Goal: Task Accomplishment & Management: Manage account settings

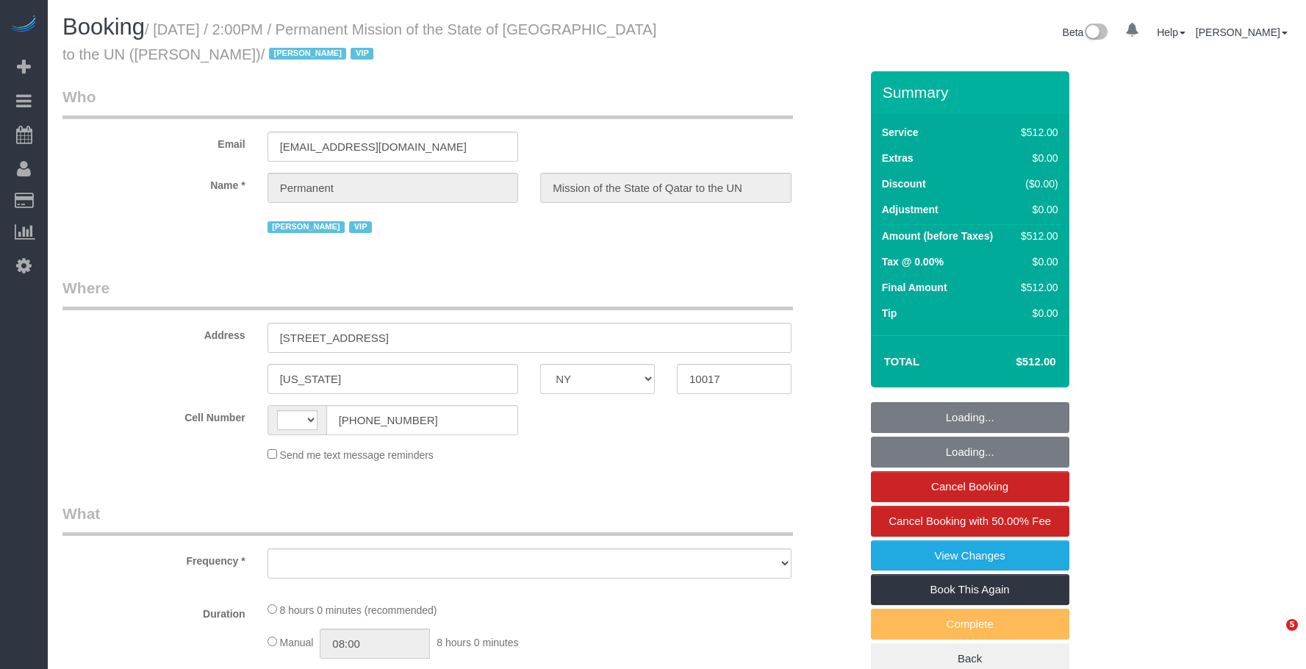
select select "NY"
select select "string:US"
select select "object:816"
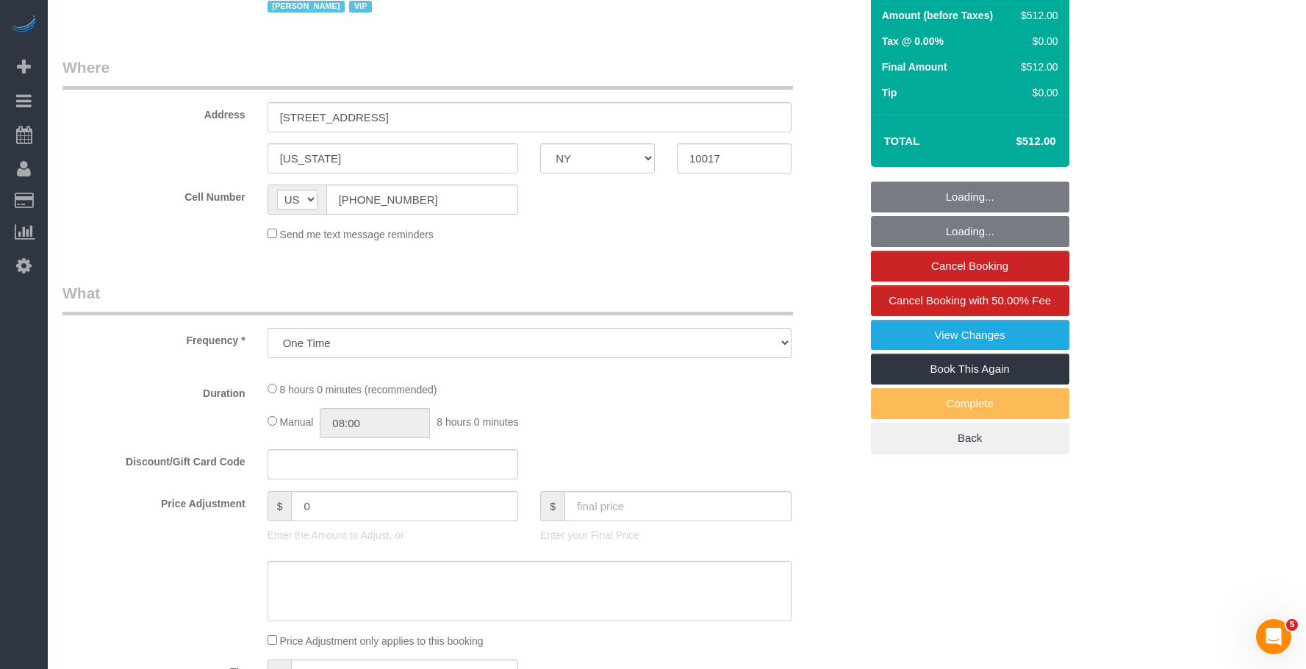
select select "480"
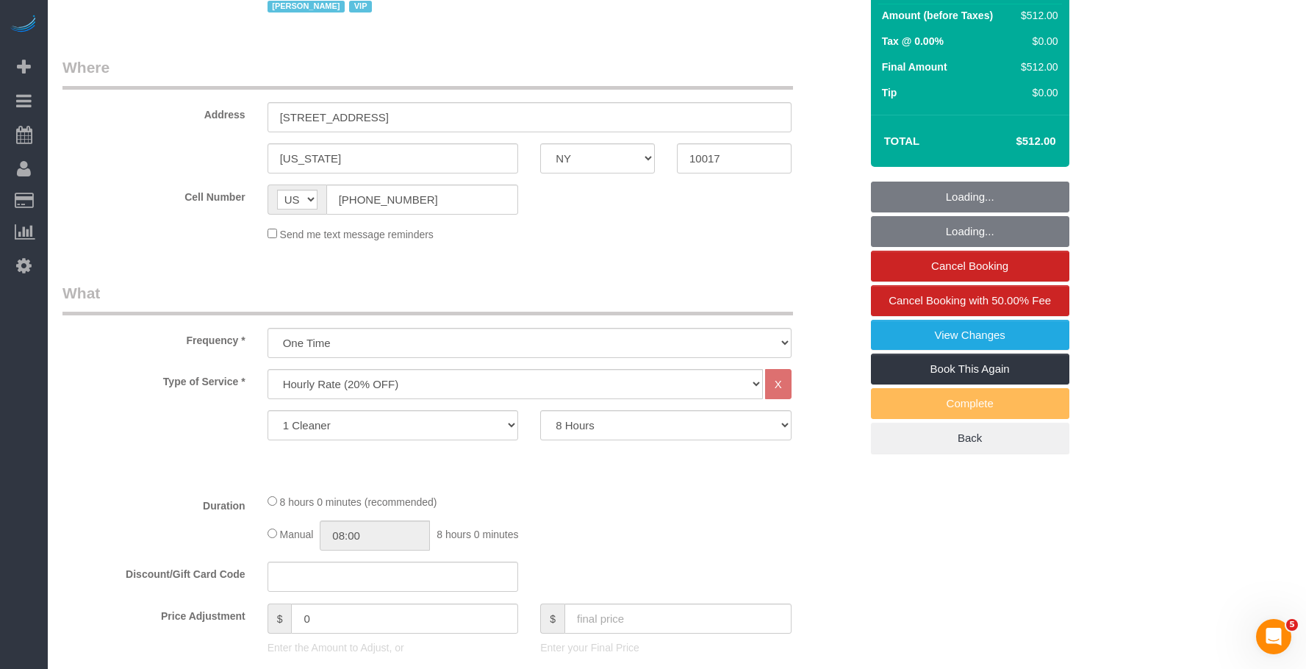
select select "number:89"
select select "number:90"
select select "number:15"
select select "number:7"
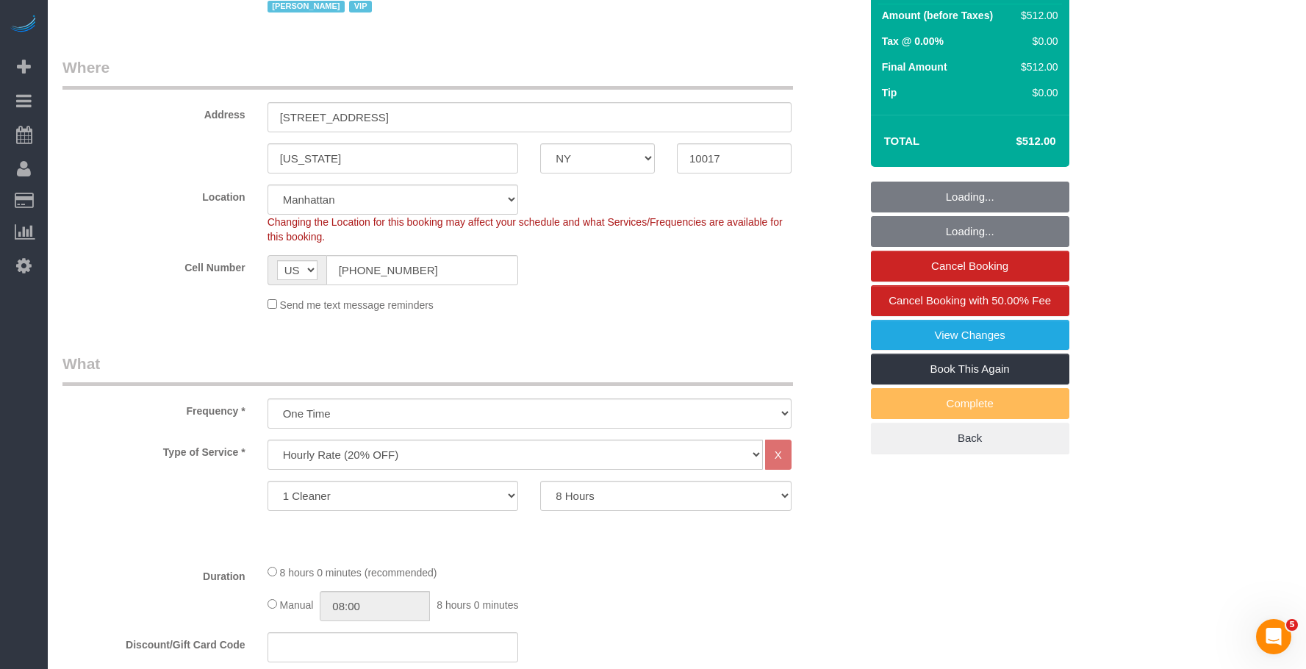
select select "object:1112"
select select "spot1"
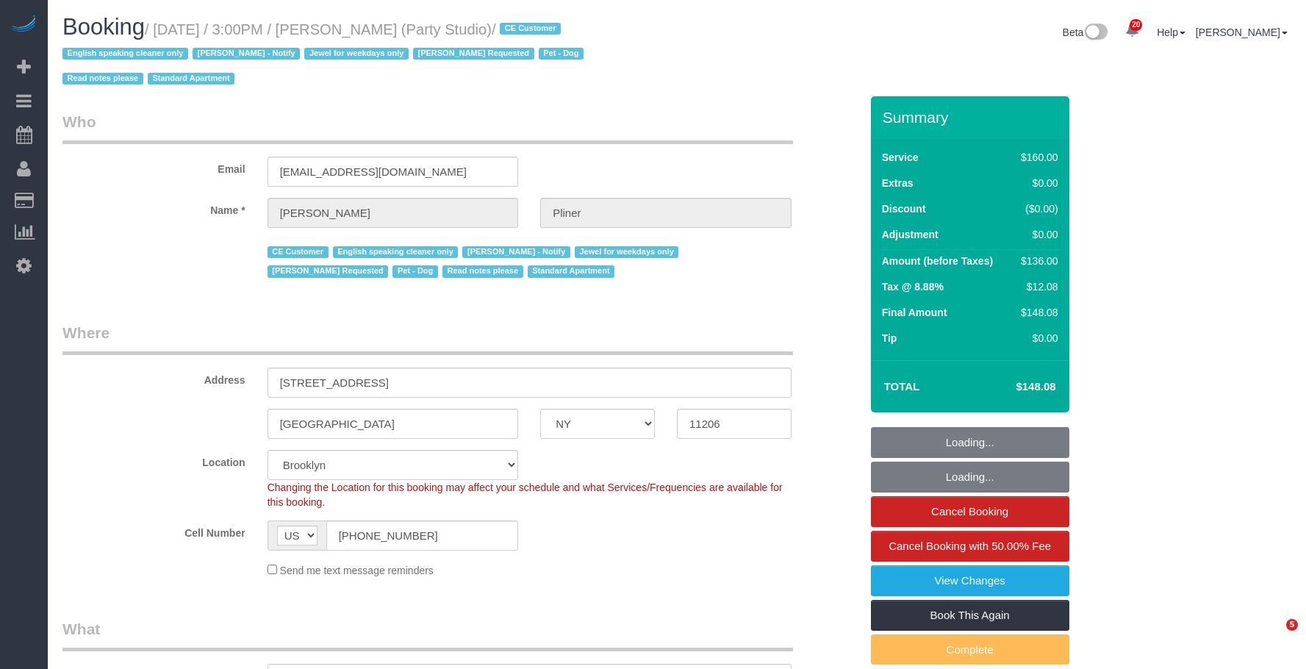
select select "NY"
select select "spot1"
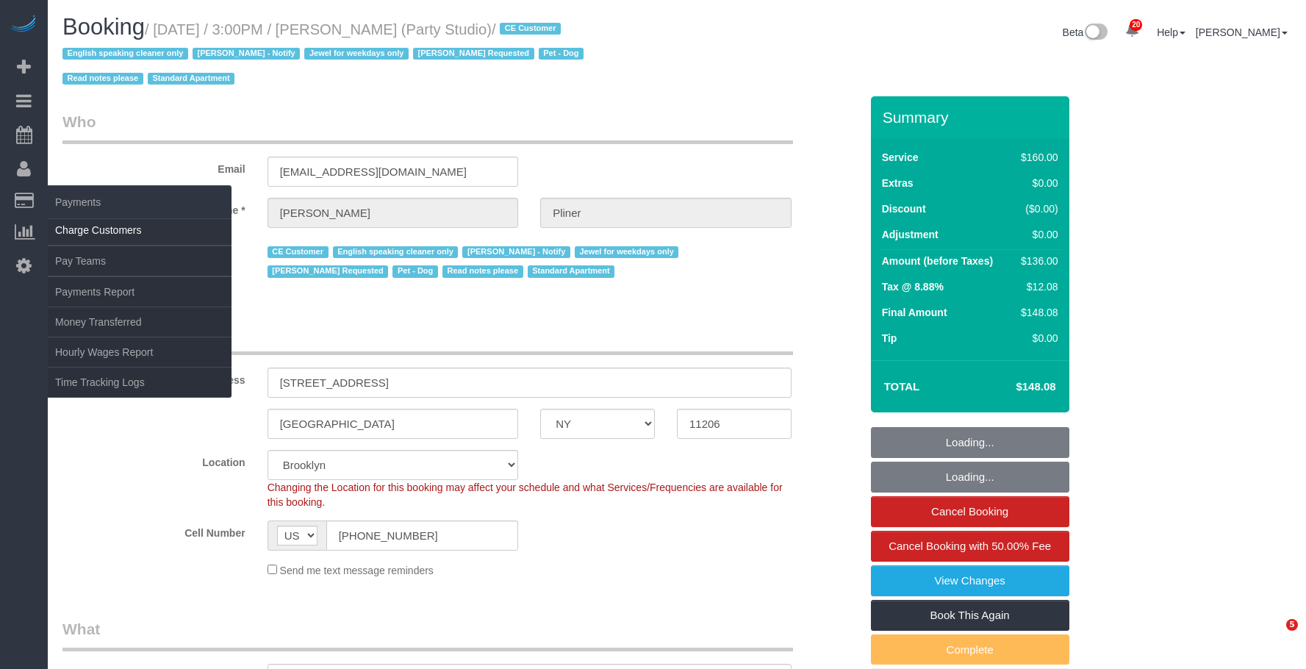
select select "number:89"
select select "number:90"
select select "number:13"
select select "number:7"
select select "string:stripe-pm_1S572p4VGloSiKo7nDSdiunk"
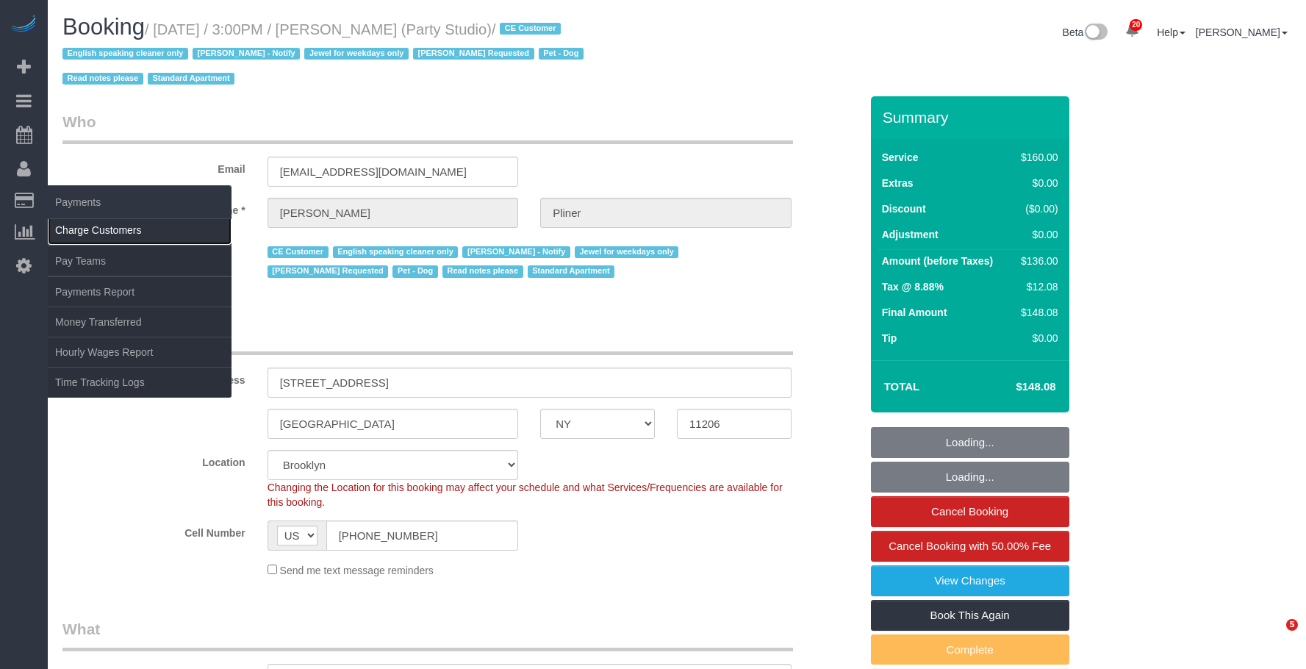
click at [93, 234] on link "Charge Customers" at bounding box center [140, 229] width 184 height 29
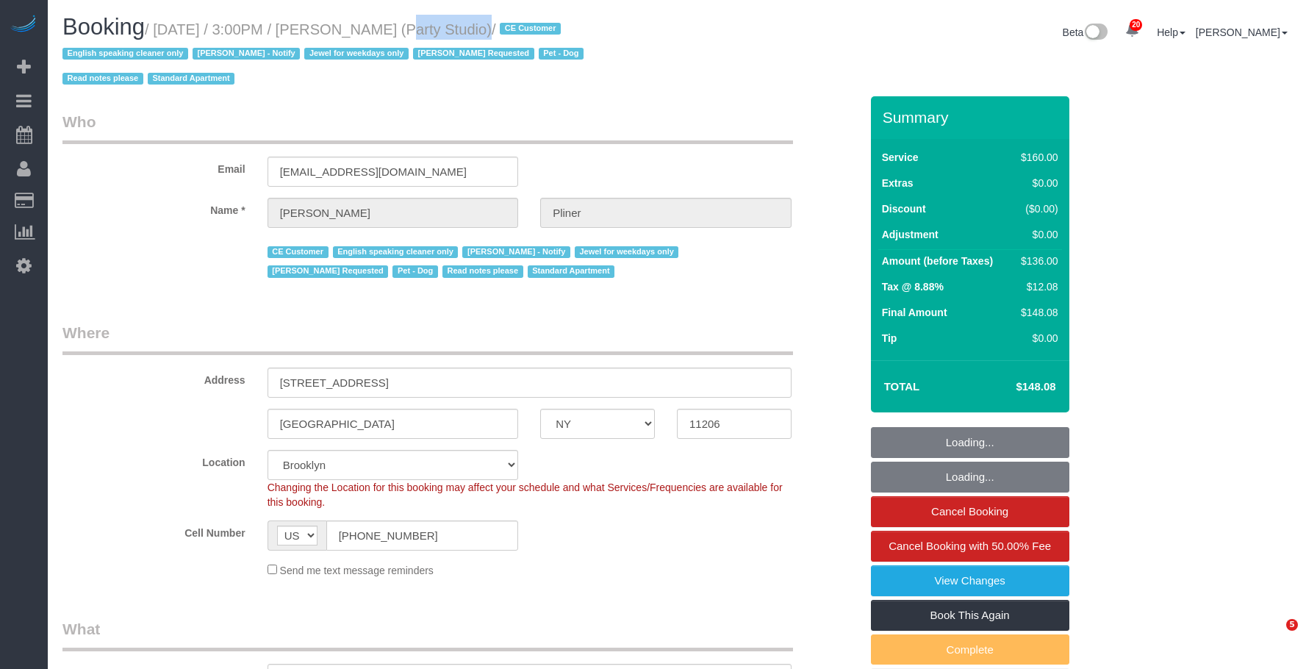
select select "object:1530"
select select "spot50"
select select
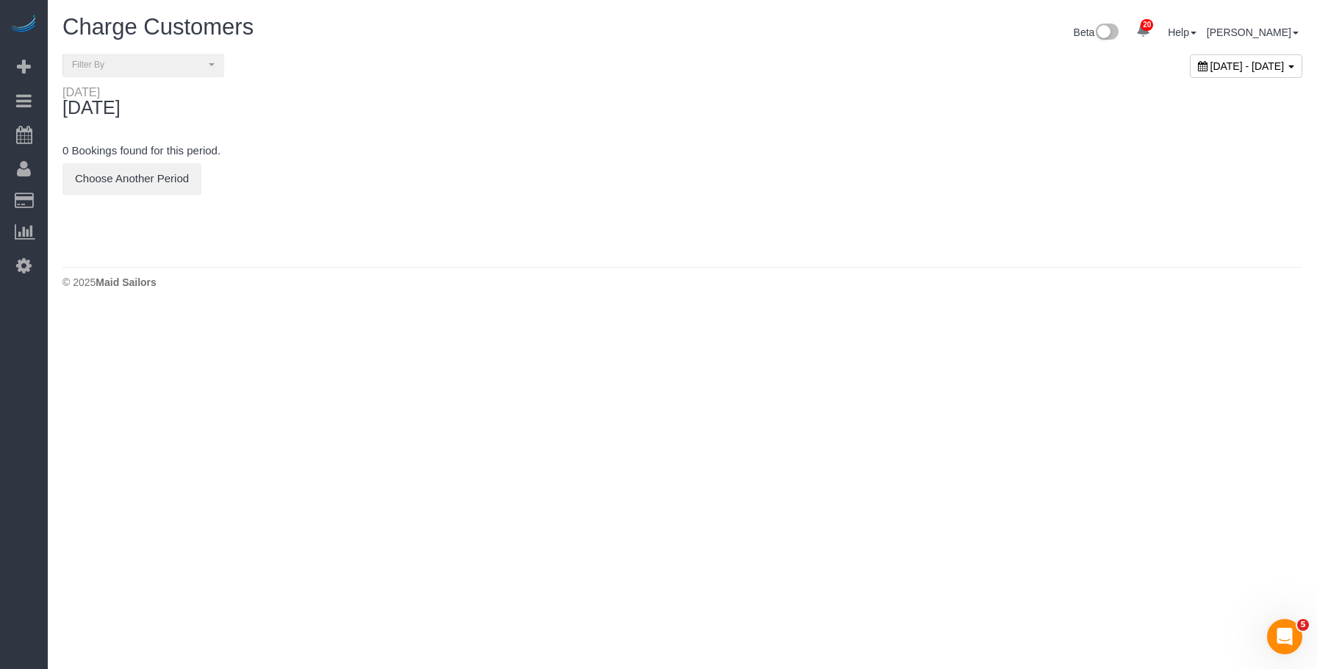
click at [1211, 60] on span "[DATE] - [DATE]" at bounding box center [1248, 66] width 74 height 12
type input "**********"
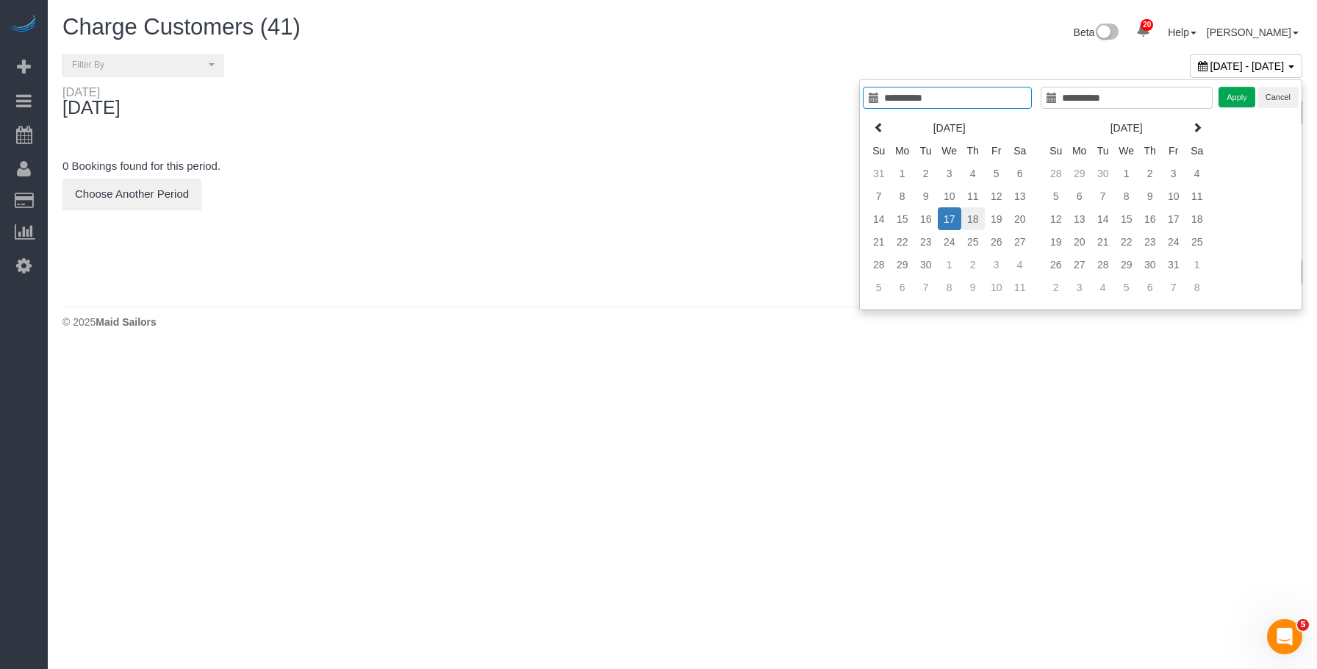
type input "**********"
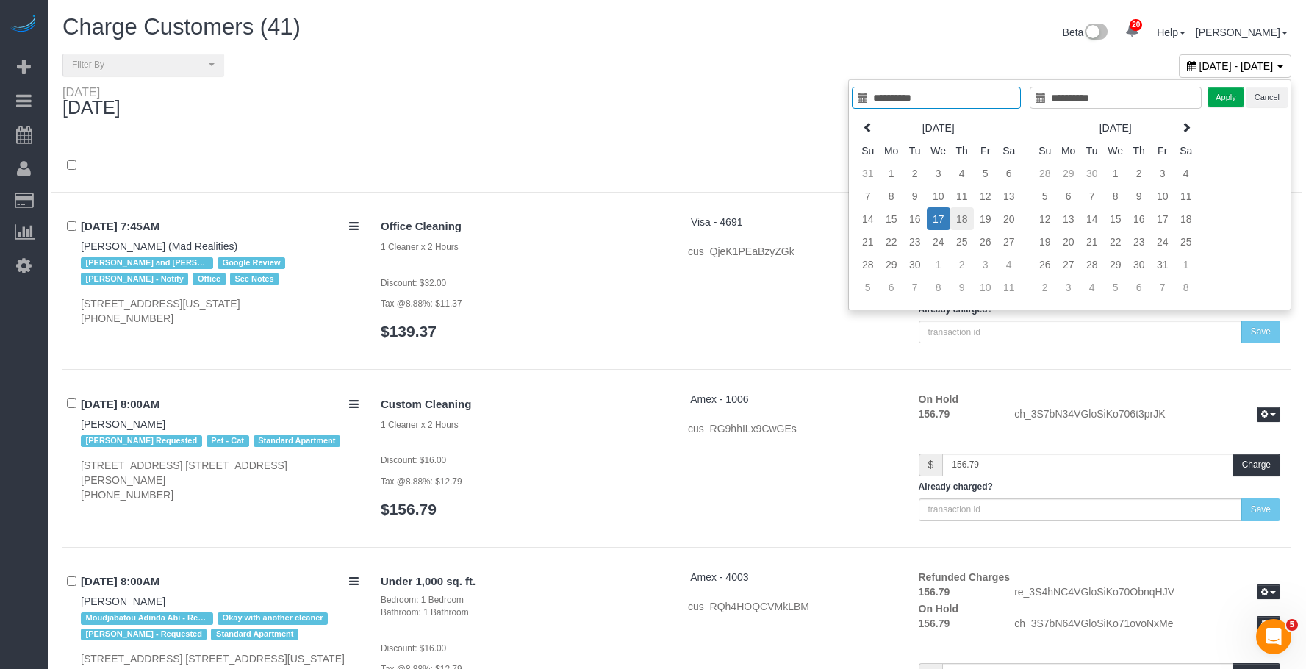
click at [959, 217] on td "18" at bounding box center [962, 218] width 24 height 23
type input "**********"
click at [1227, 103] on button "Apply" at bounding box center [1226, 97] width 37 height 21
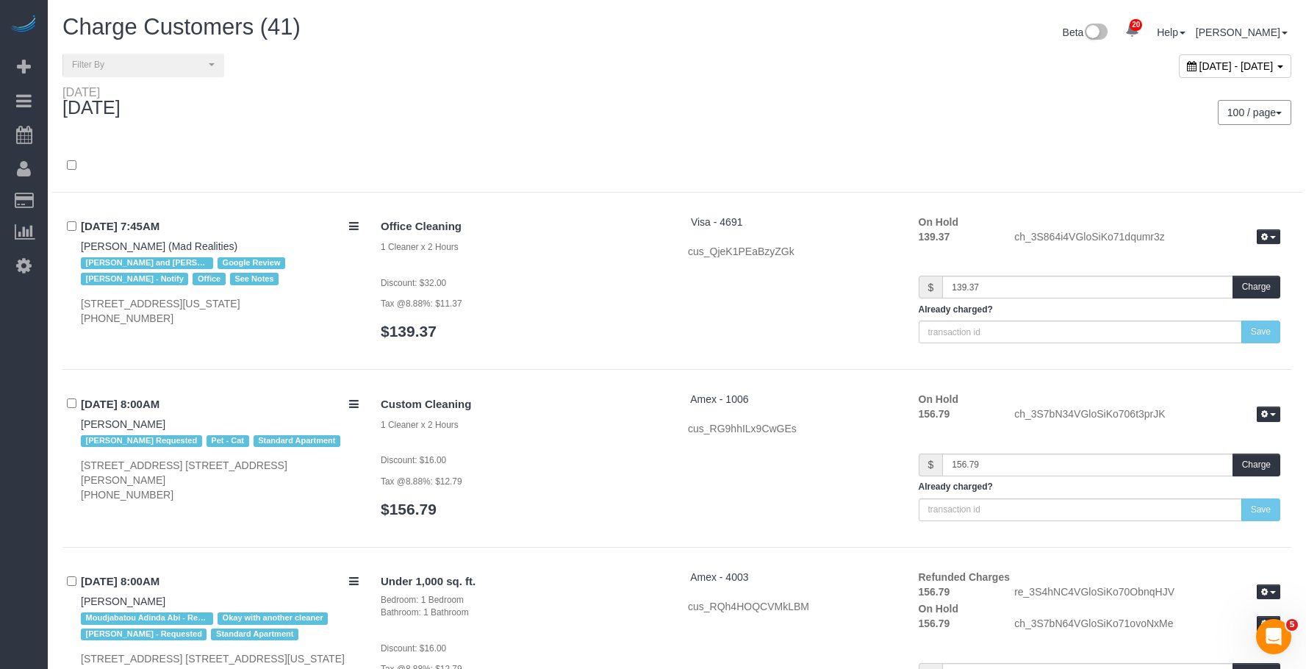
click at [714, 89] on div "100 / page 10 / page 20 / page 30 / page 40 / page 50 / page 100 / page" at bounding box center [990, 112] width 626 height 54
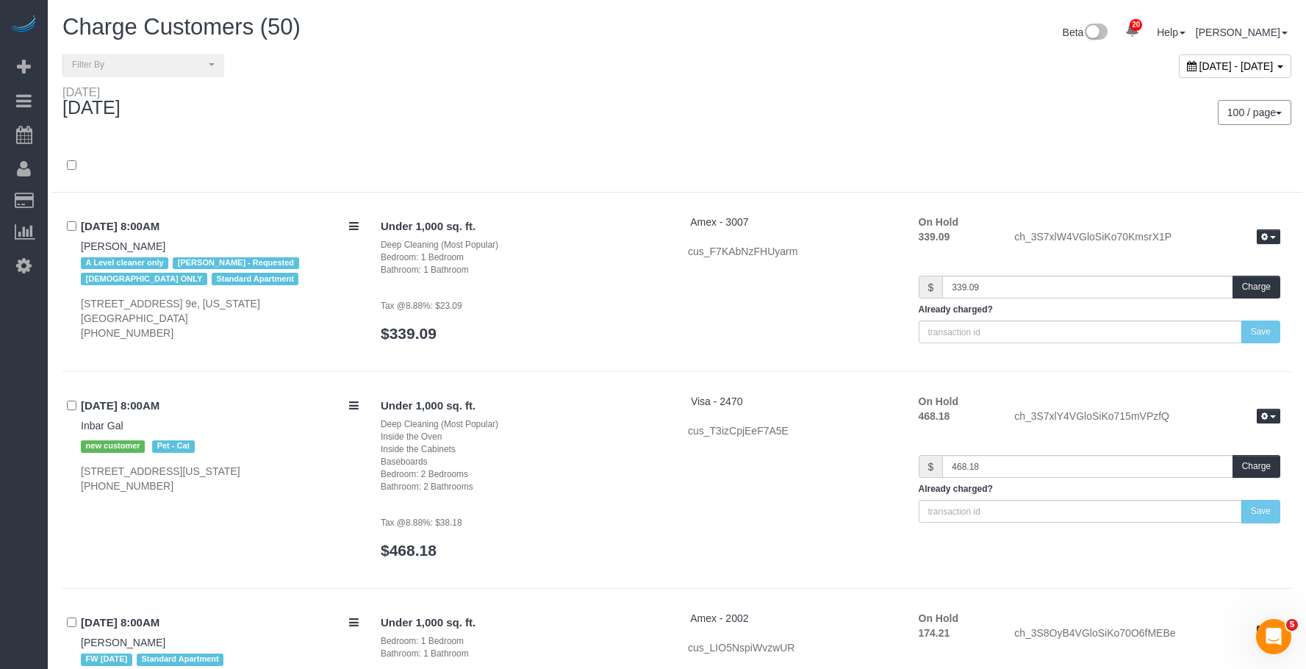
scroll to position [7904, 0]
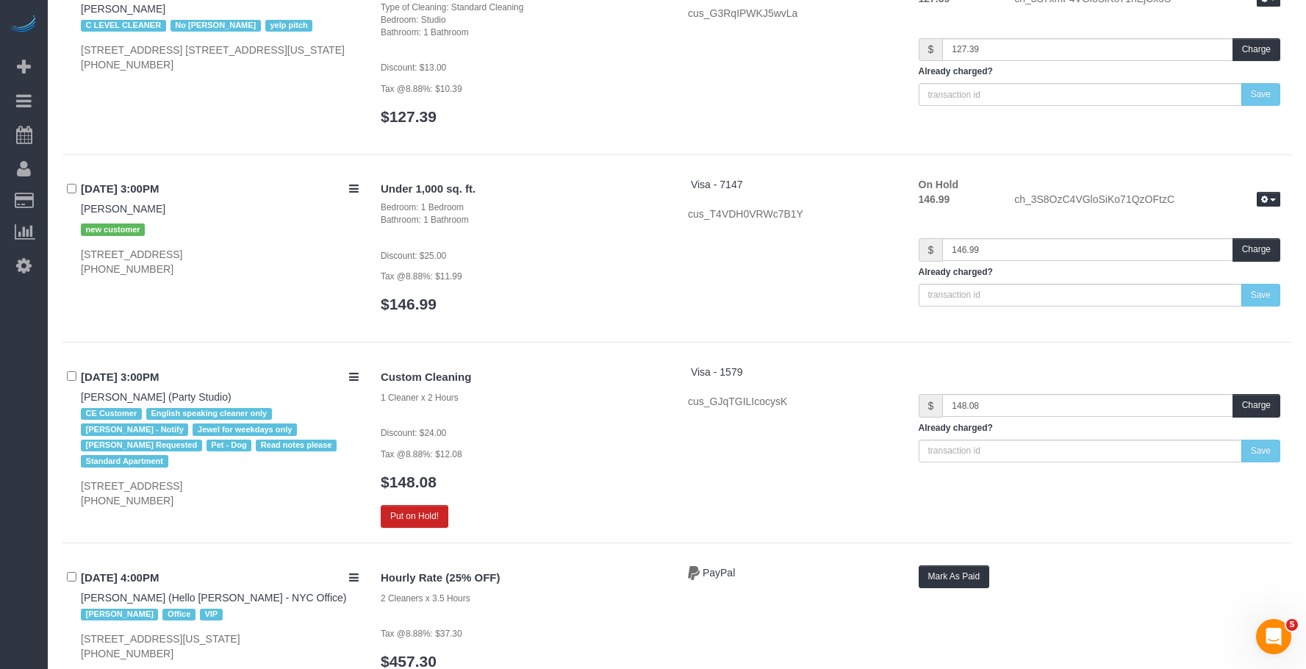
click at [564, 260] on div "Under 1,000 sq. ft. Bedroom: 1 Bedroom Bathroom: 1 Bathroom Discount: $25.00 Ta…" at bounding box center [523, 252] width 307 height 151
click at [592, 473] on h3 "$148.08" at bounding box center [523, 481] width 285 height 17
click at [404, 505] on button "Put on Hold!" at bounding box center [415, 516] width 68 height 23
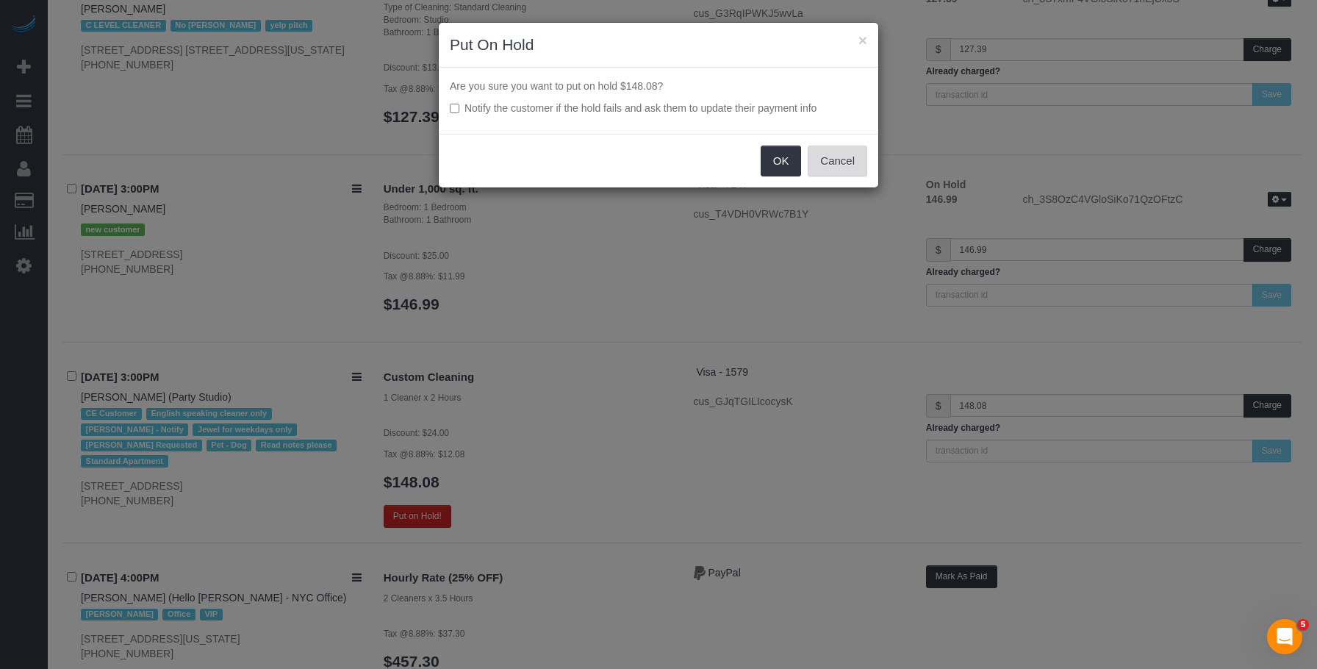
click at [859, 161] on button "Cancel" at bounding box center [838, 161] width 60 height 31
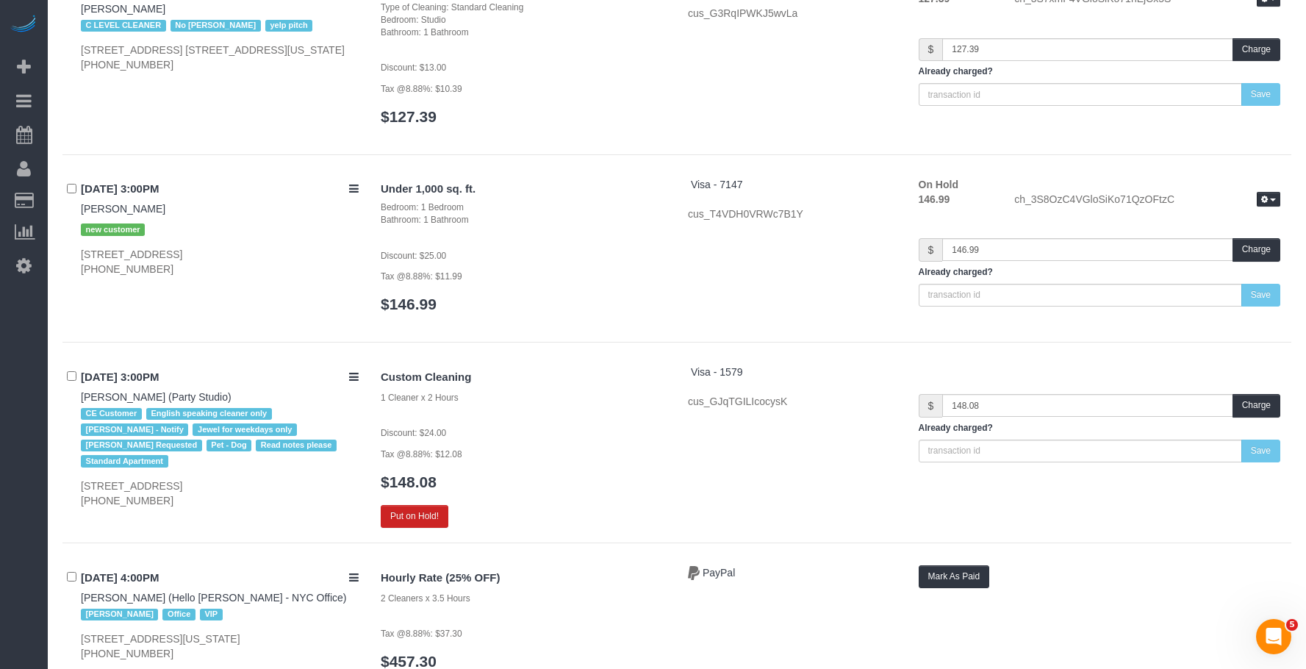
click at [578, 446] on p "Tax @8.88%: $12.08" at bounding box center [523, 453] width 285 height 15
click at [414, 505] on button "Put on Hold!" at bounding box center [415, 516] width 68 height 23
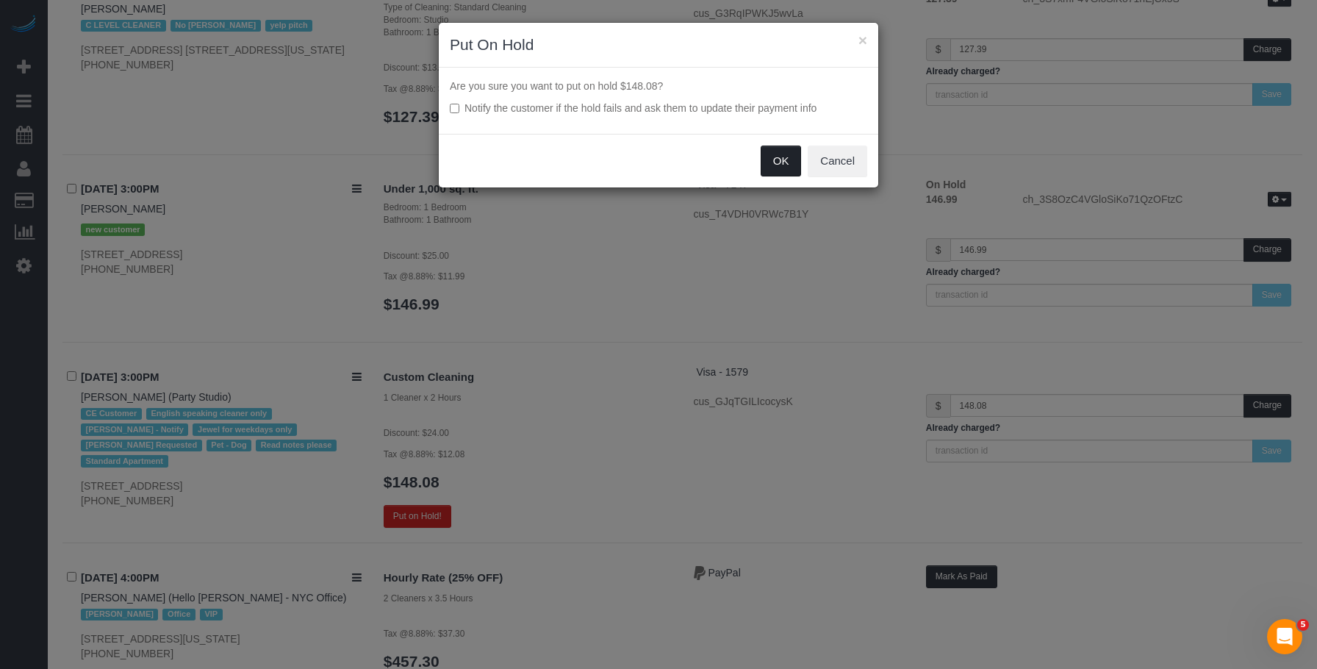
click at [779, 160] on button "OK" at bounding box center [781, 161] width 41 height 31
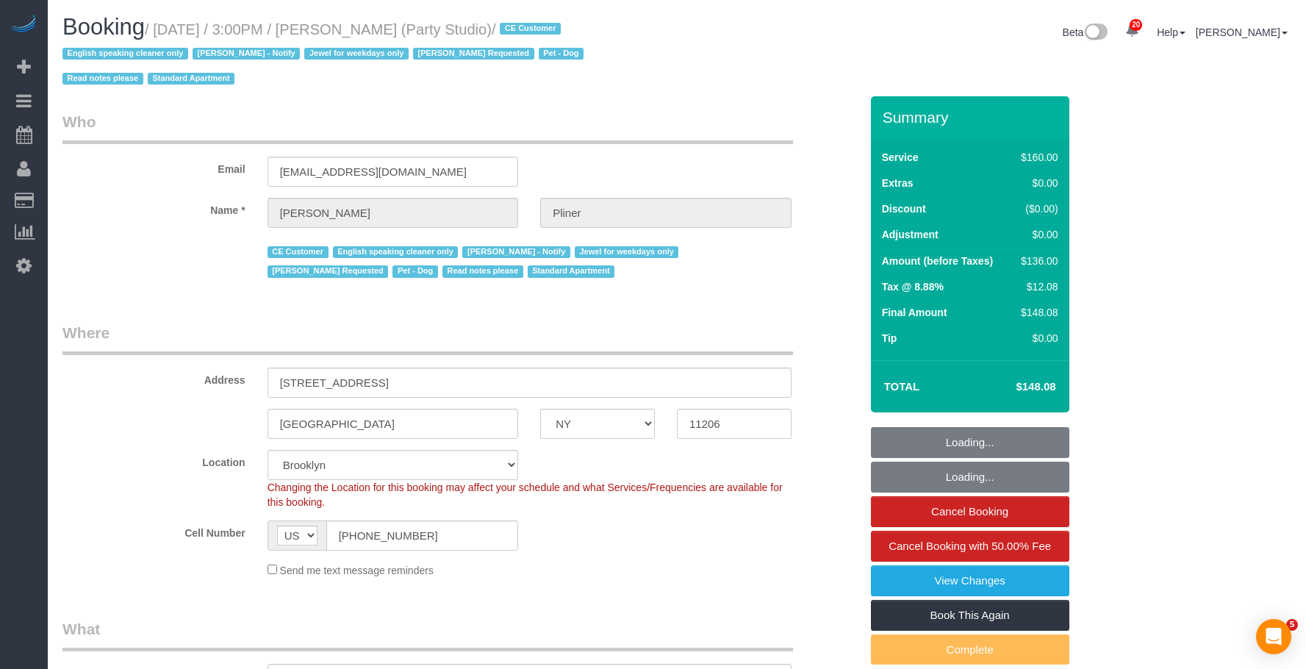
select select "NY"
select select "string:stripe-pm_1S572p4VGloSiKo7nDSdiunk"
select select "number:89"
select select "number:90"
select select "number:13"
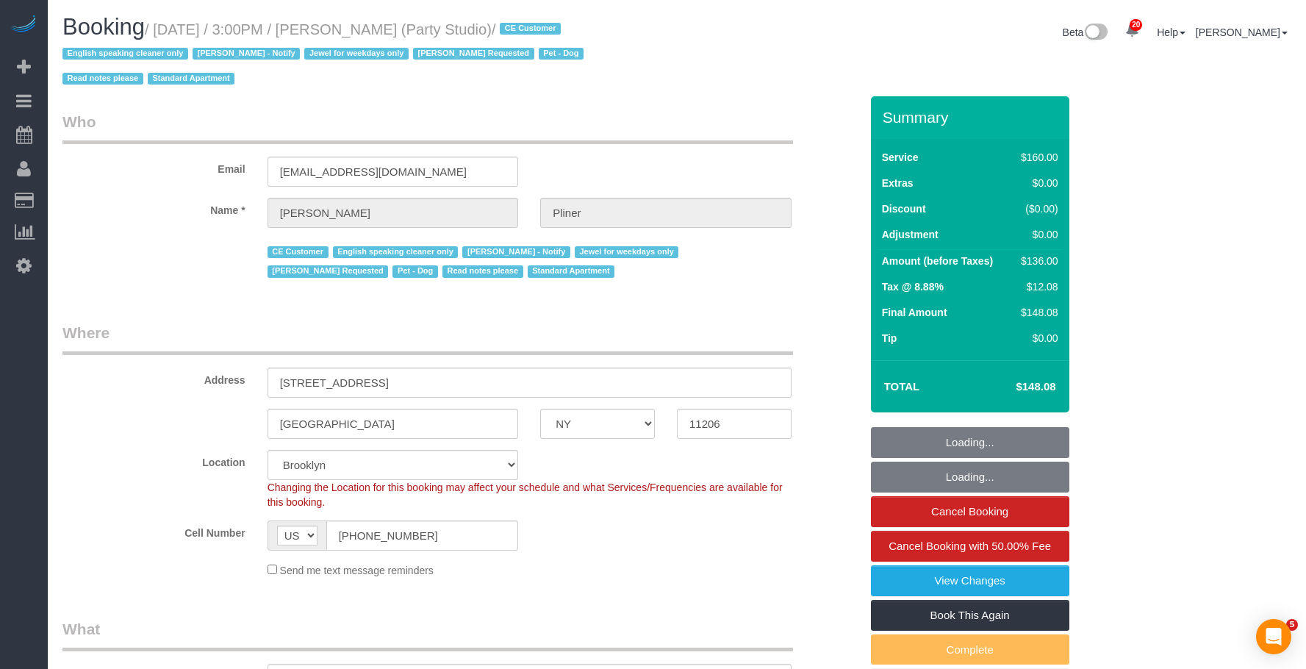
select select "number:7"
select select "spot50"
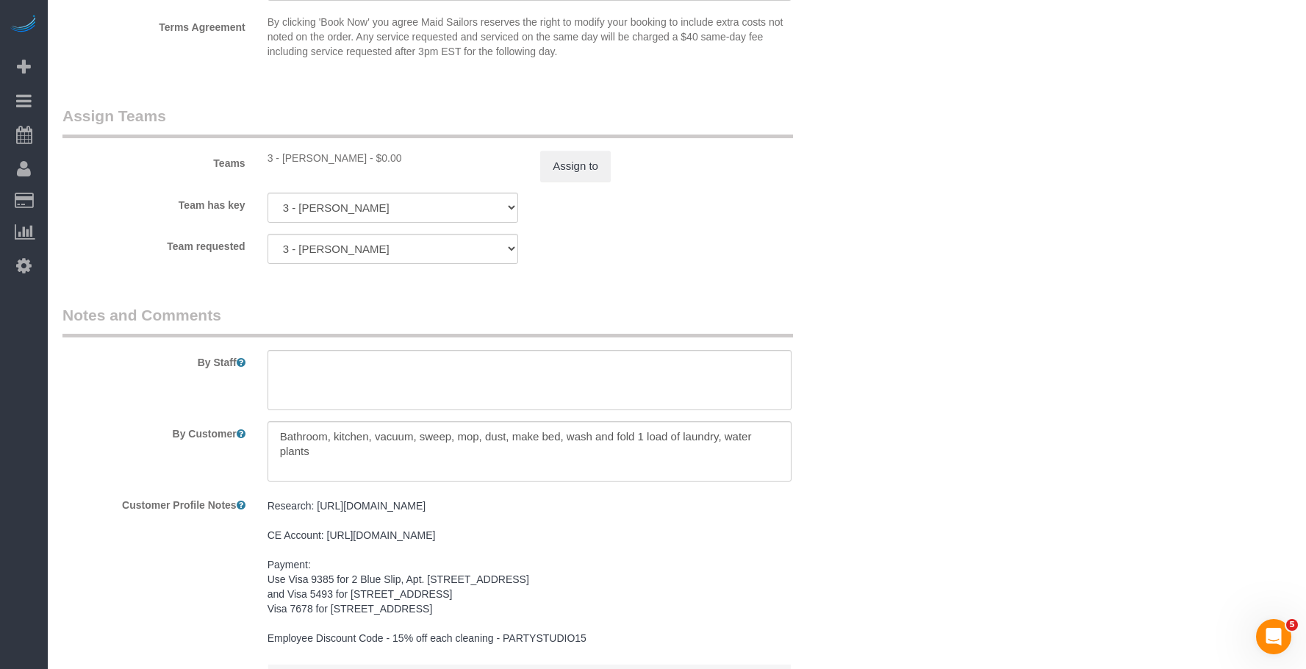
scroll to position [1532, 0]
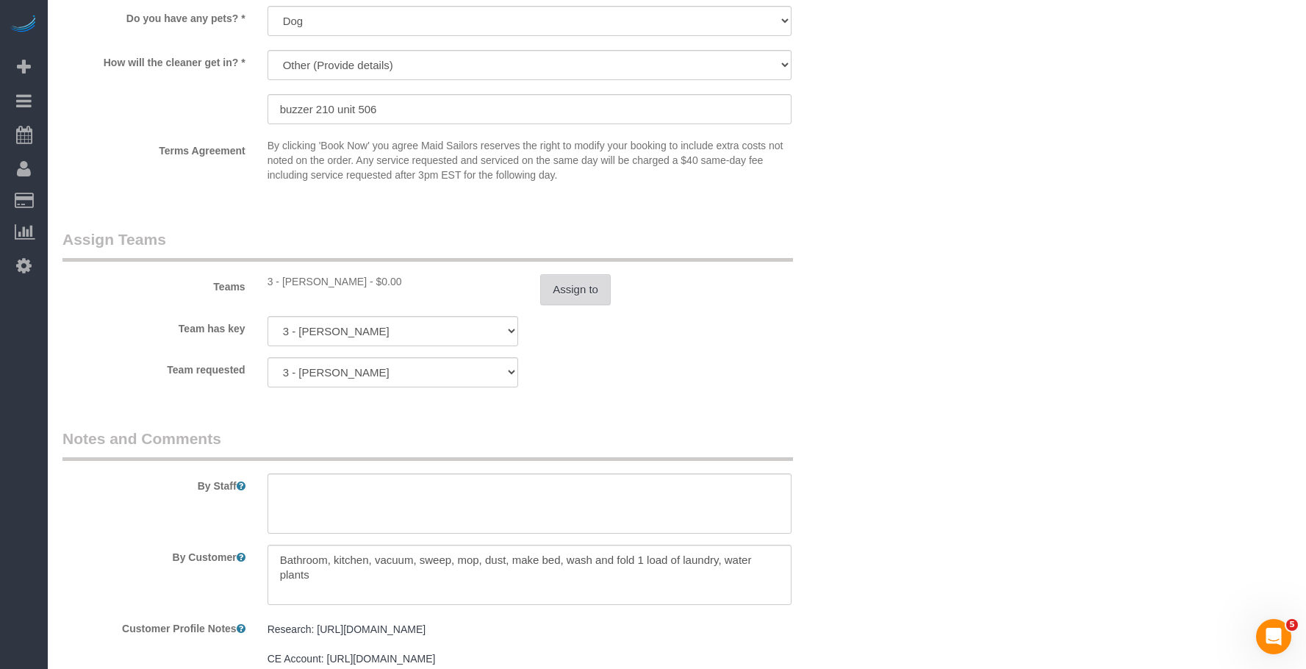
click at [578, 292] on button "Assign to" at bounding box center [575, 289] width 71 height 31
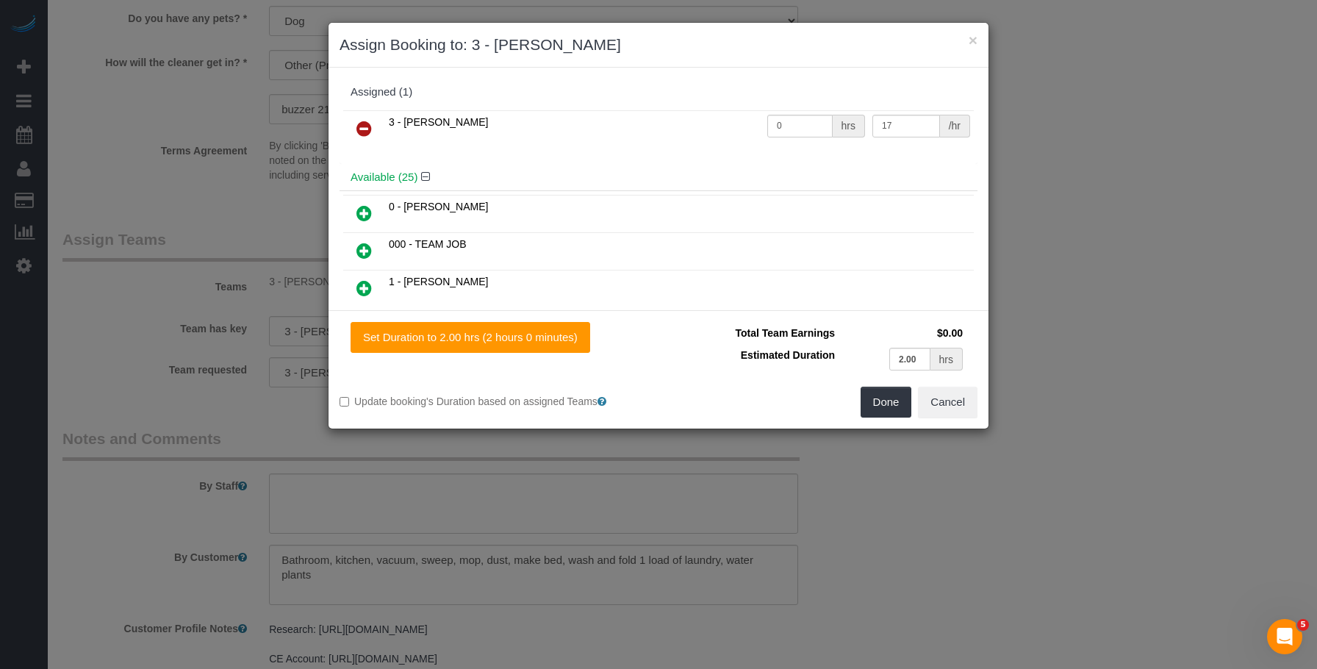
click at [362, 127] on icon at bounding box center [364, 129] width 15 height 18
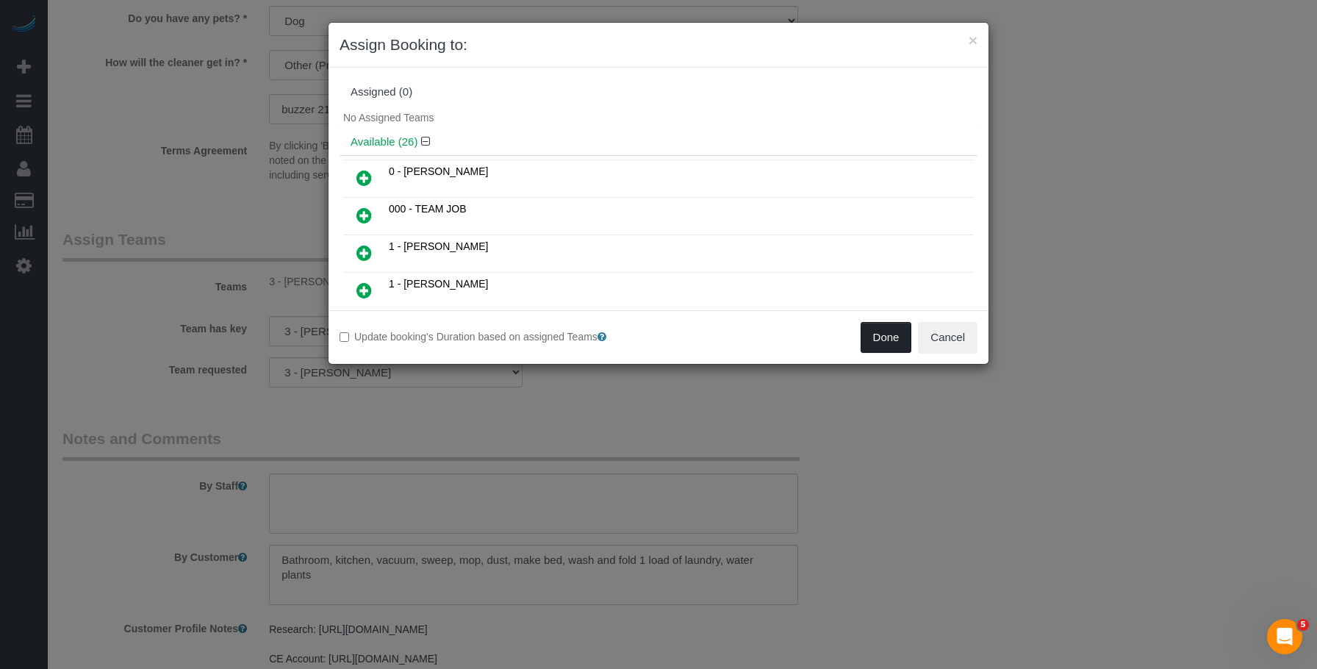
click at [884, 332] on button "Done" at bounding box center [886, 337] width 51 height 31
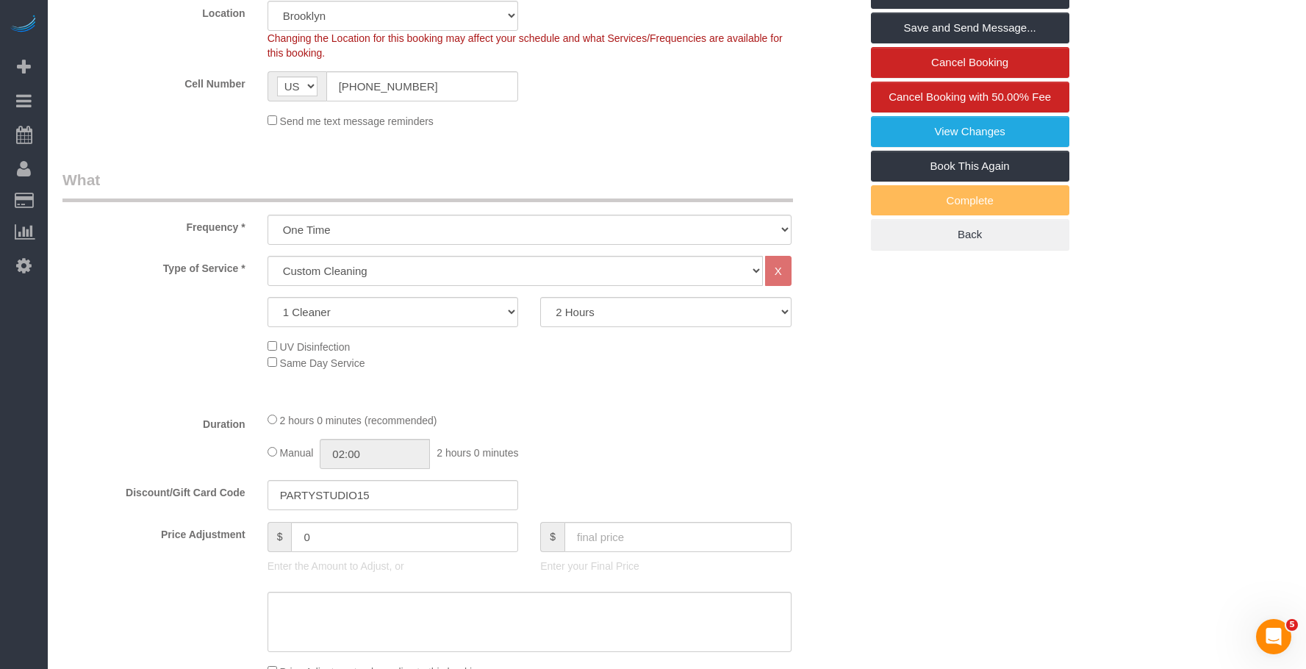
scroll to position [356, 0]
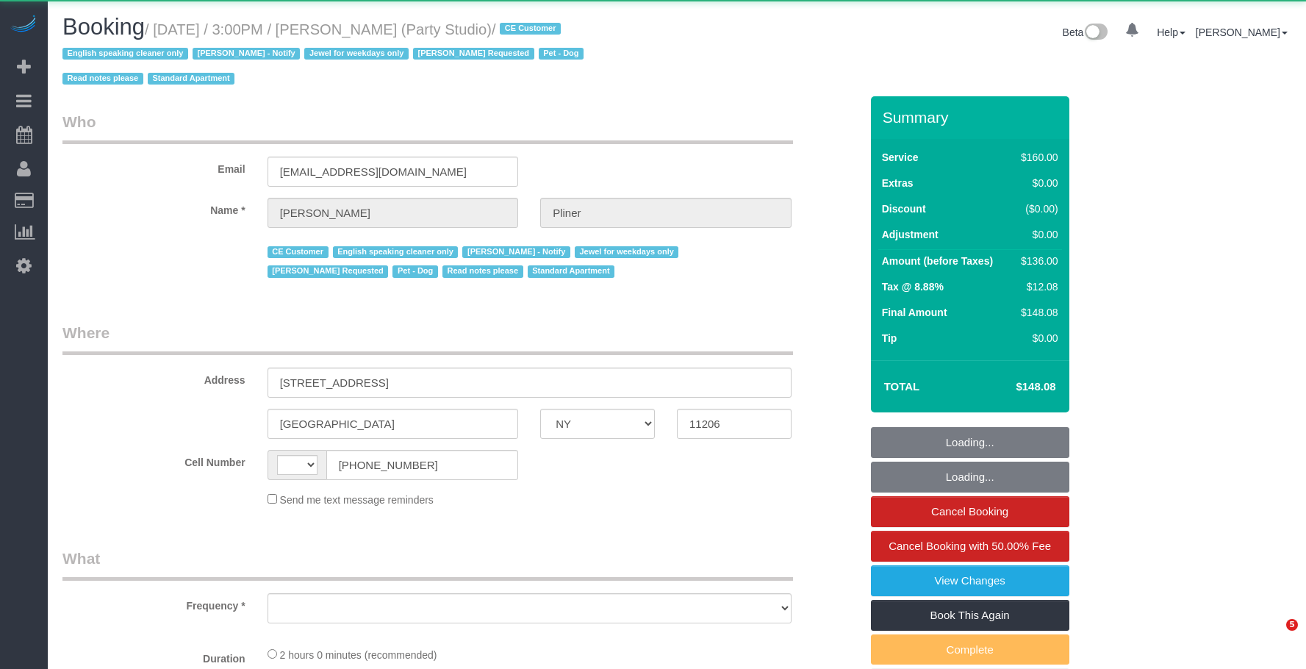
select select "NY"
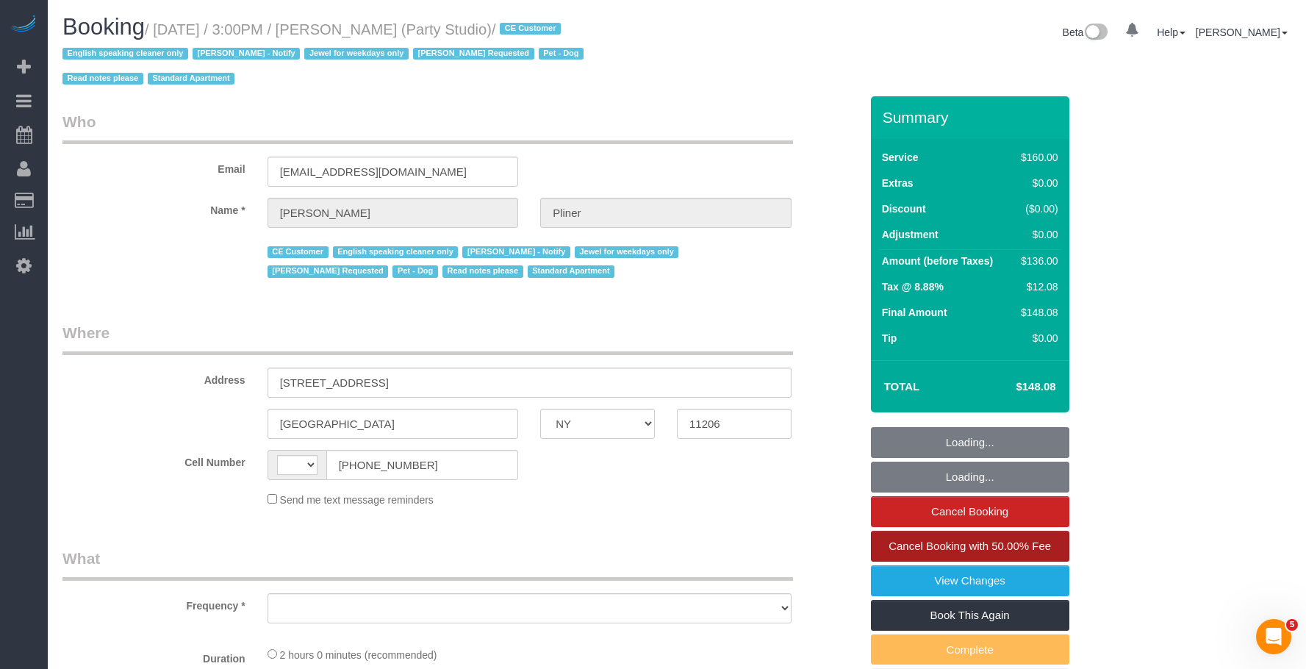
select select "number:89"
select select "number:90"
select select "number:13"
select select "number:7"
select select "string:stripe-pm_1S572p4VGloSiKo7nDSdiunk"
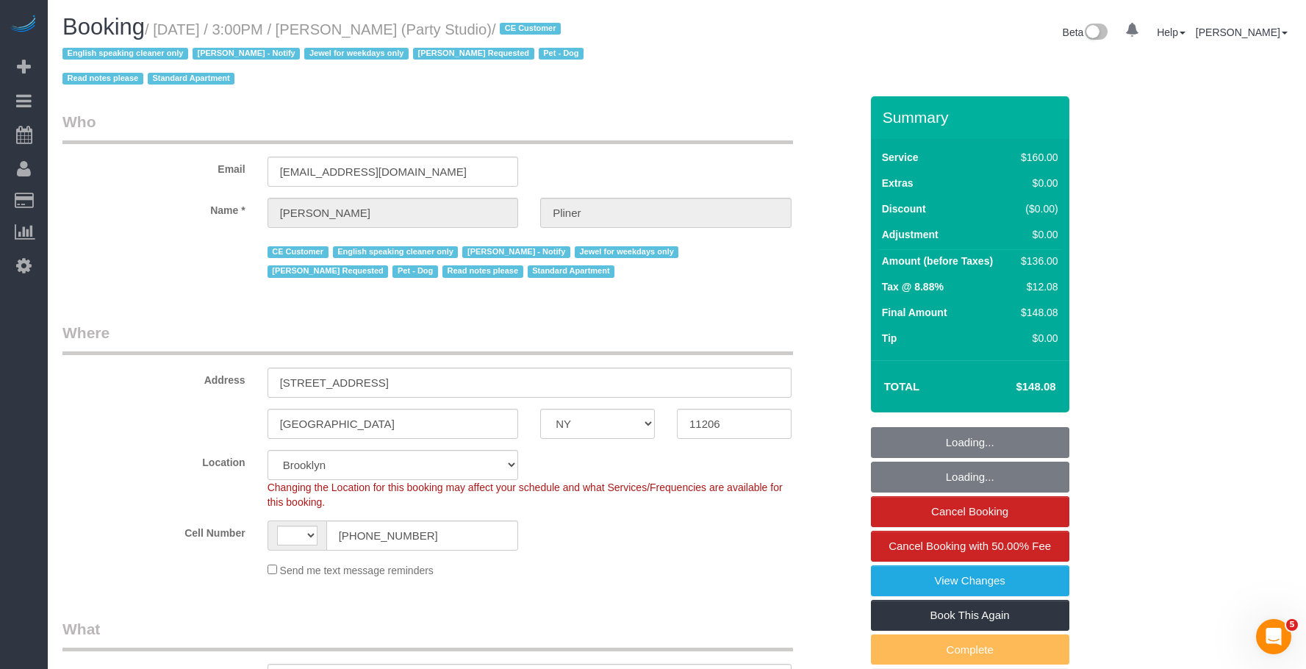
click at [719, 114] on legend "Who" at bounding box center [427, 127] width 731 height 33
select select "object:732"
select select "string:US"
select select "spot1"
select select "object:1530"
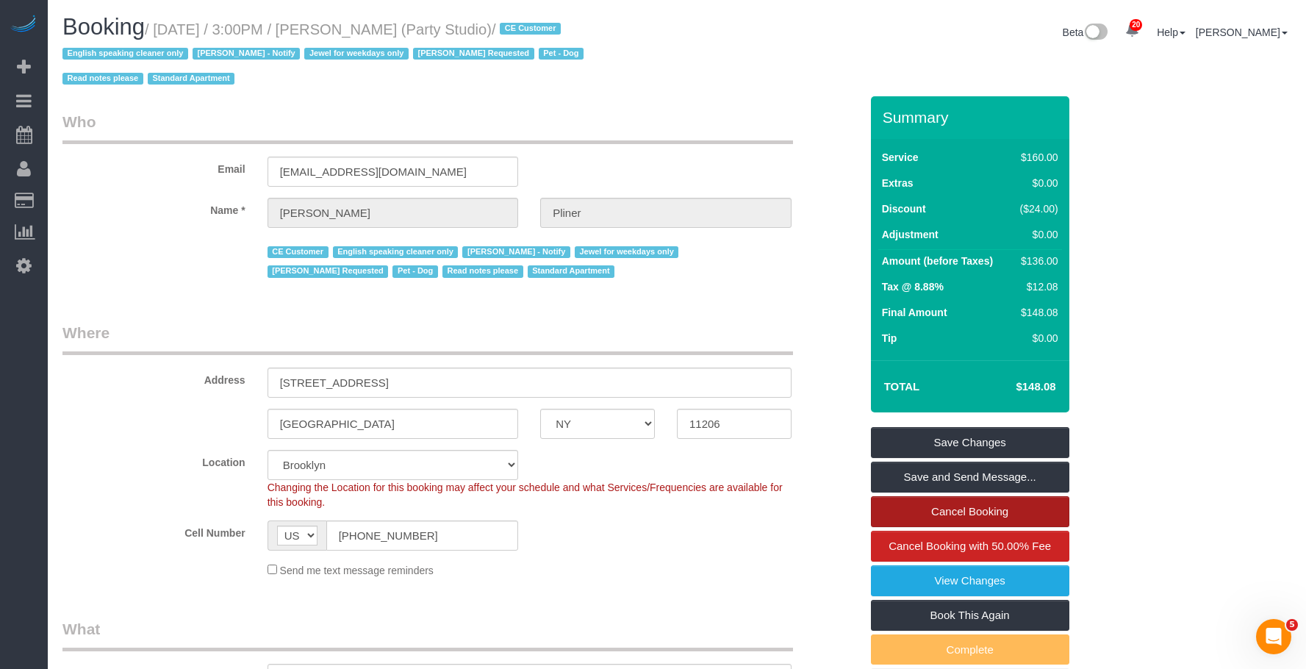
click at [1000, 510] on link "Cancel Booking" at bounding box center [970, 511] width 198 height 31
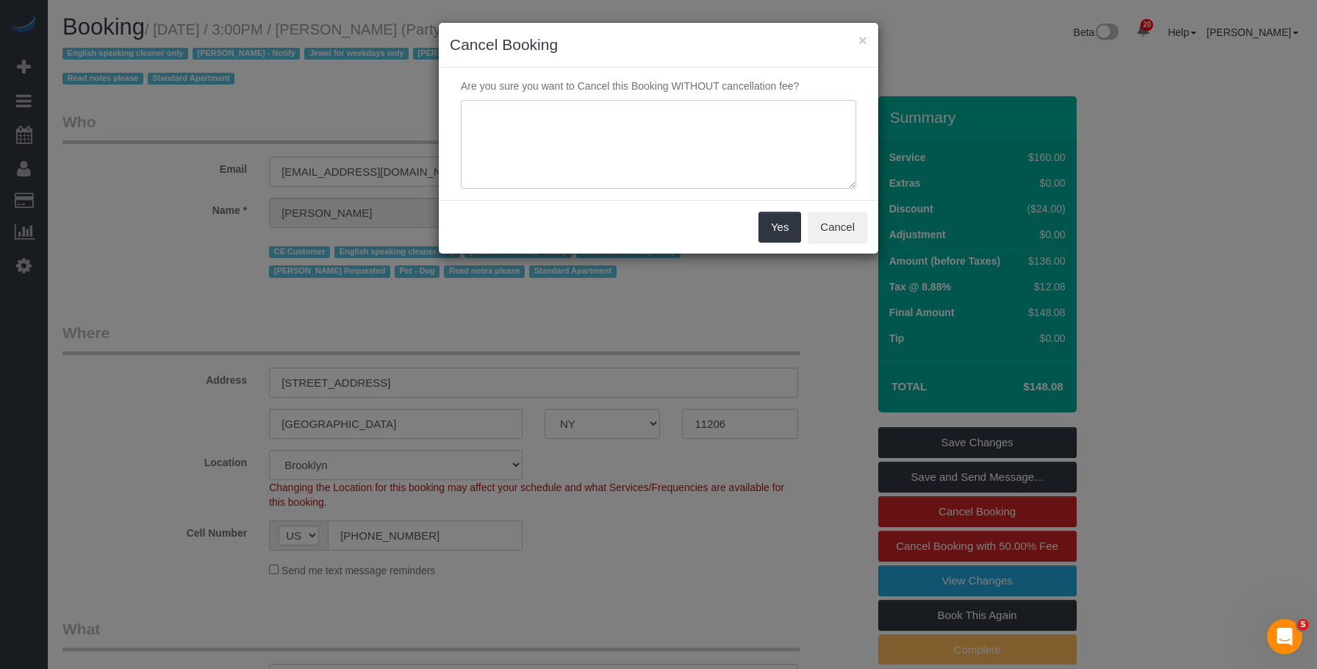
click at [592, 145] on textarea at bounding box center [658, 145] width 395 height 90
type textarea "Failed credit card pre-authorization."
drag, startPoint x: 775, startPoint y: 224, endPoint x: 730, endPoint y: 226, distance: 45.6
click at [775, 224] on button "Yes" at bounding box center [780, 227] width 43 height 31
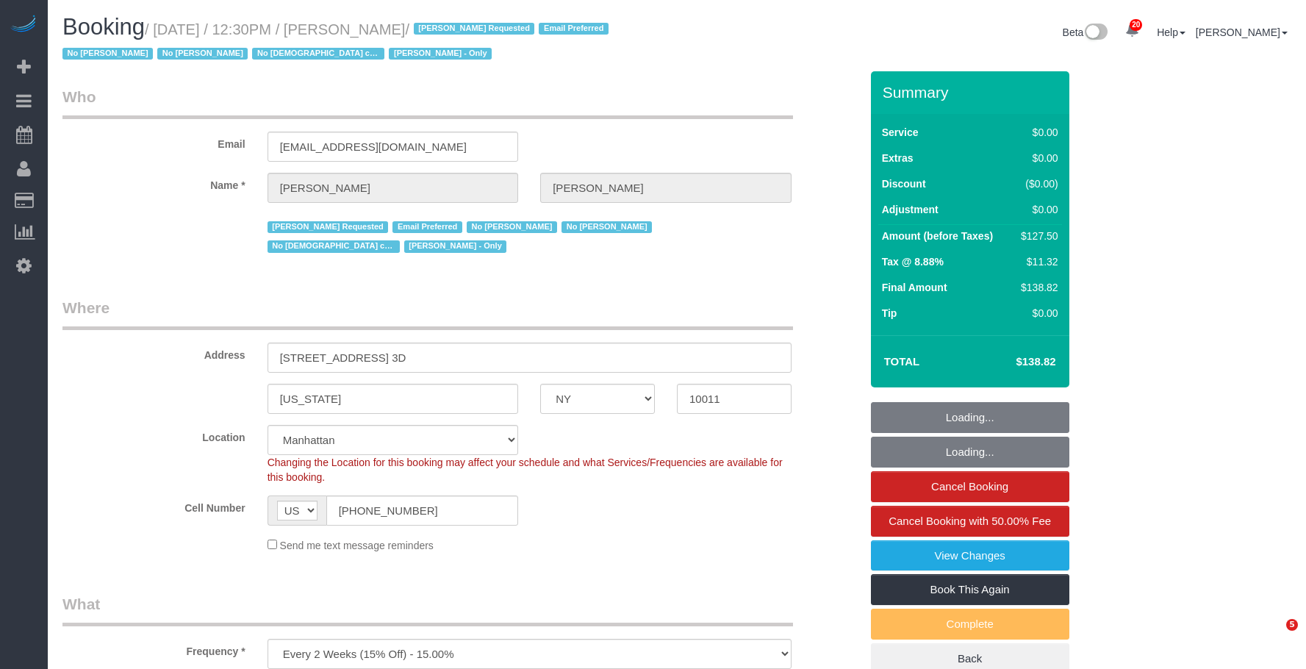
select select "NY"
select select "1"
select select "number:89"
select select "number:90"
select select "number:15"
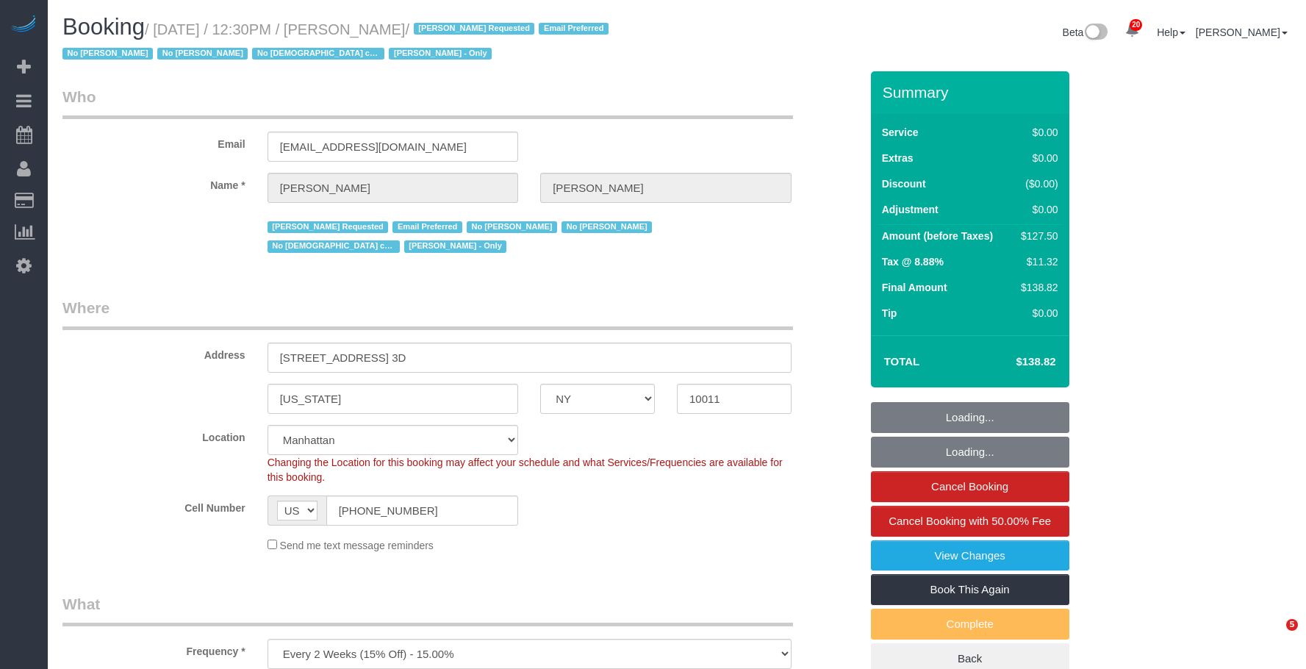
select select "number:5"
select select "number:21"
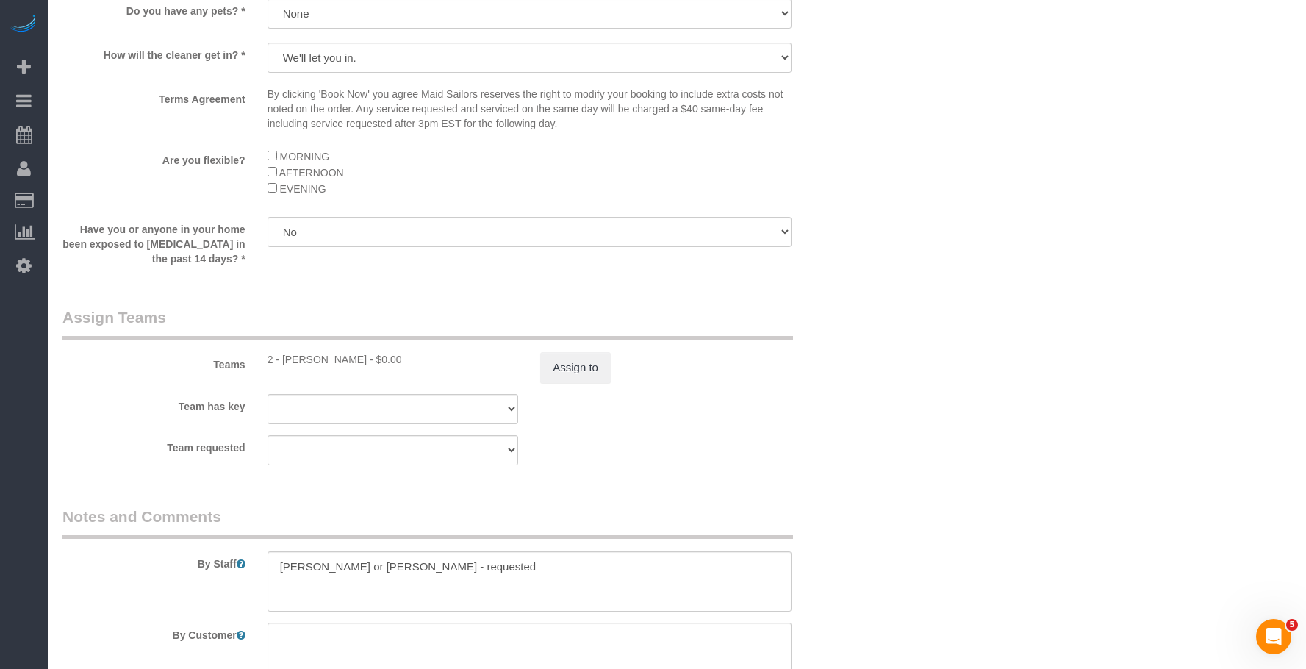
scroll to position [1911, 0]
